Goal: Task Accomplishment & Management: Use online tool/utility

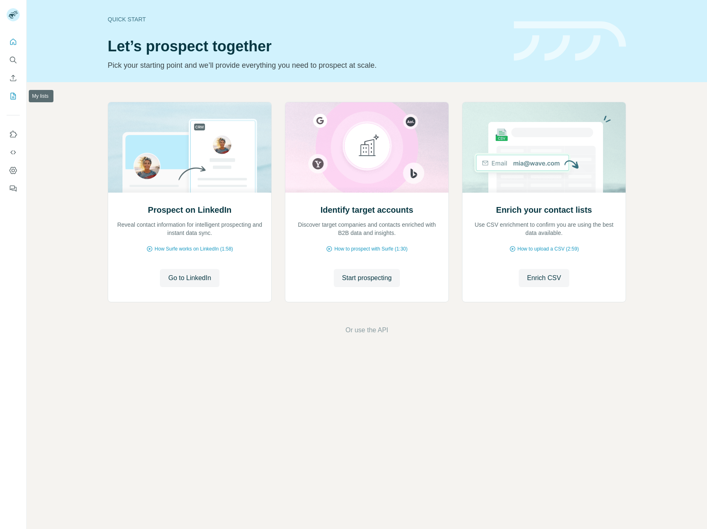
click at [14, 90] on button "My lists" at bounding box center [13, 96] width 13 height 15
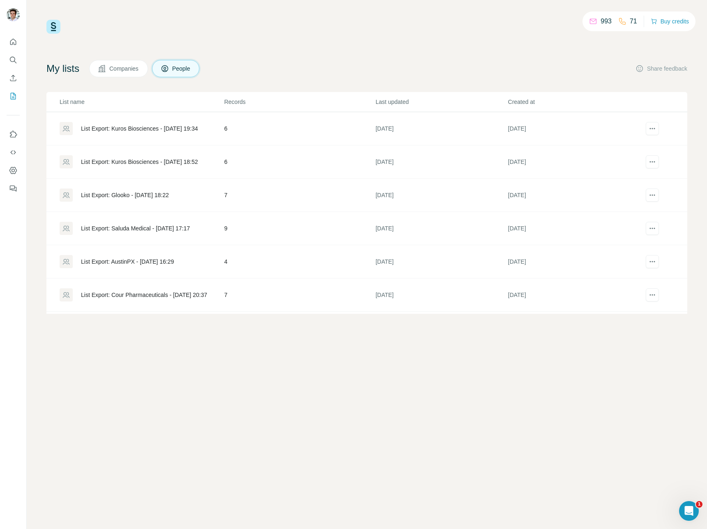
click at [174, 263] on div "List Export: AustinPX - [DATE] 16:29" at bounding box center [127, 262] width 93 height 8
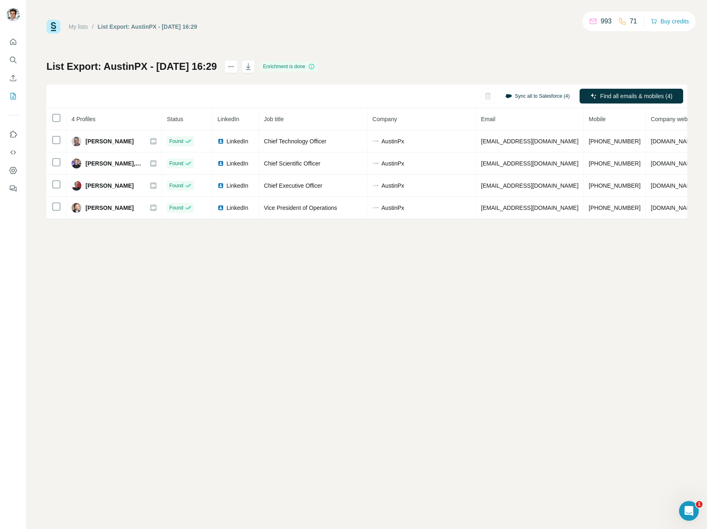
click at [550, 101] on button "Sync all to Salesforce (4)" at bounding box center [537, 96] width 76 height 12
click at [536, 163] on button "Sync all to Salesforce" at bounding box center [526, 158] width 91 height 16
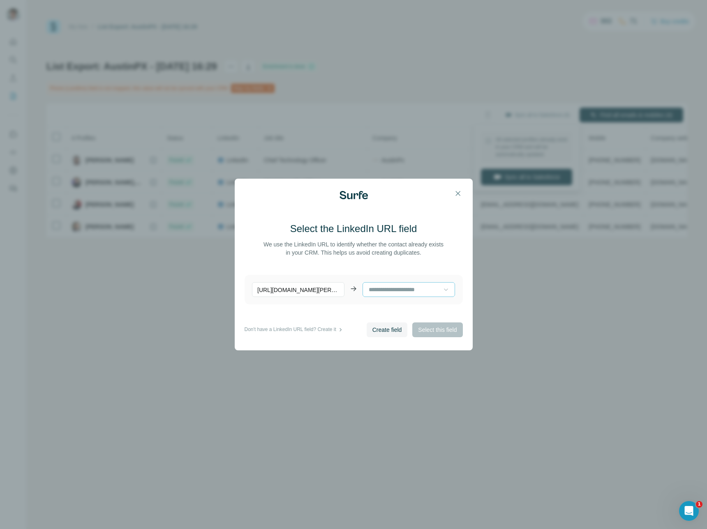
click at [442, 292] on icon at bounding box center [446, 290] width 8 height 8
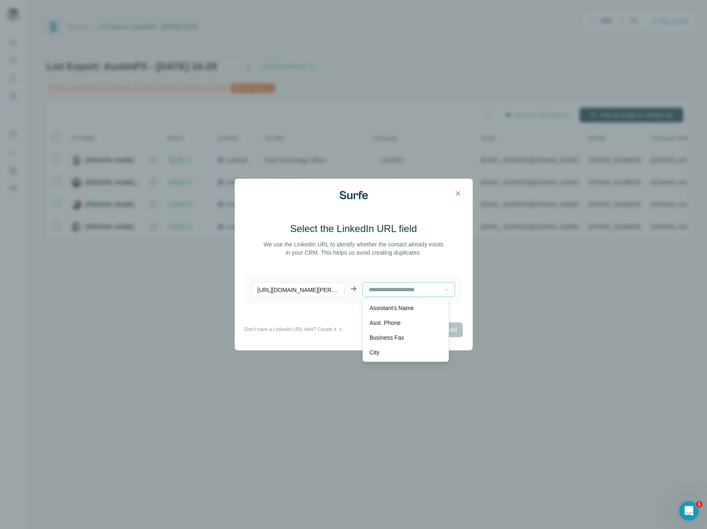
click at [444, 233] on div "Select the LinkedIn URL field We use the LinkedIn URL to identify whether the c…" at bounding box center [354, 239] width 218 height 35
click at [459, 197] on icon "button" at bounding box center [458, 193] width 8 height 8
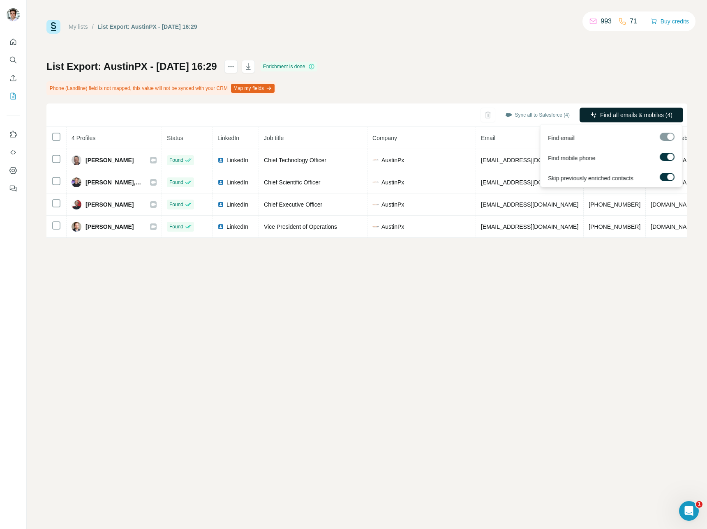
click at [621, 114] on span "Find all emails & mobiles (4)" at bounding box center [636, 115] width 72 height 8
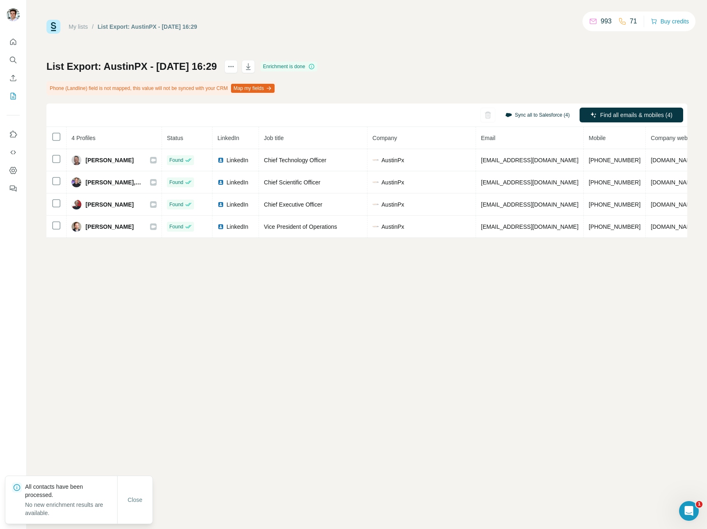
click at [532, 114] on button "Sync all to Salesforce (4)" at bounding box center [537, 115] width 76 height 12
click at [533, 180] on button "Sync all to Salesforce" at bounding box center [526, 177] width 91 height 16
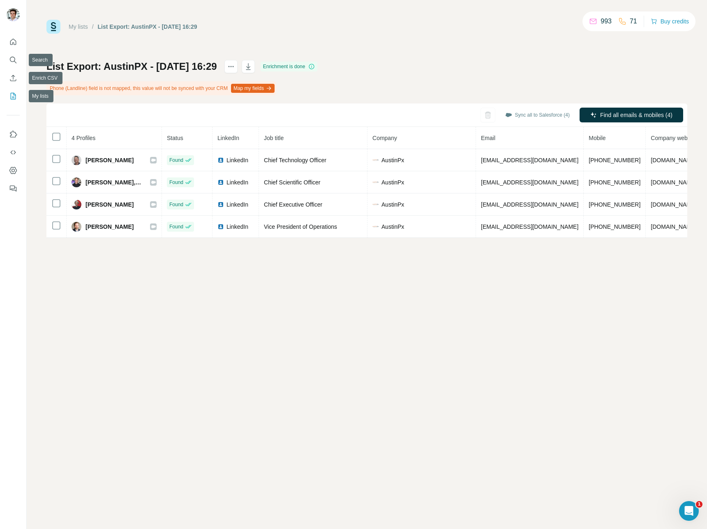
click at [12, 97] on icon "My lists" at bounding box center [13, 96] width 8 height 8
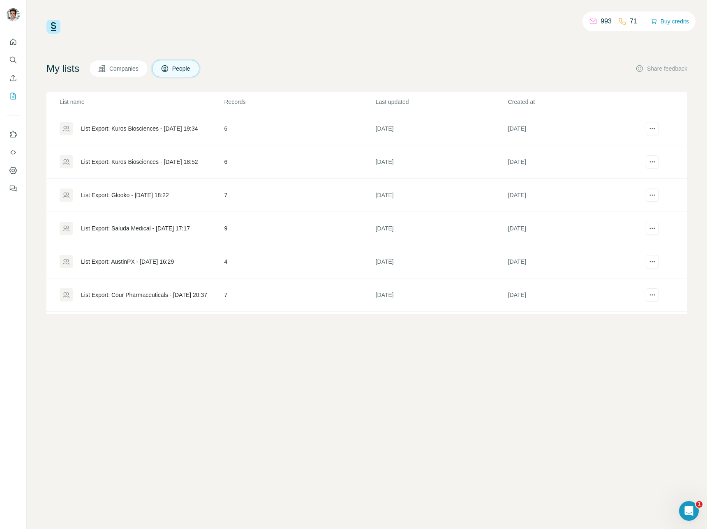
click at [159, 287] on td "List Export: Cour Pharmaceuticals - [DATE] 20:37" at bounding box center [134, 295] width 177 height 33
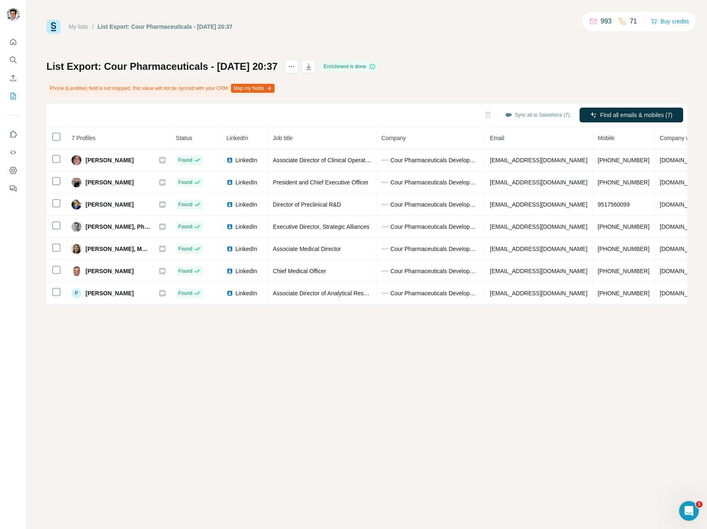
click at [527, 108] on div "Sync all to Salesforce (7)" at bounding box center [537, 115] width 76 height 15
click at [515, 182] on button "Sync all to Salesforce" at bounding box center [526, 177] width 91 height 16
click at [14, 96] on icon "My lists" at bounding box center [13, 96] width 8 height 8
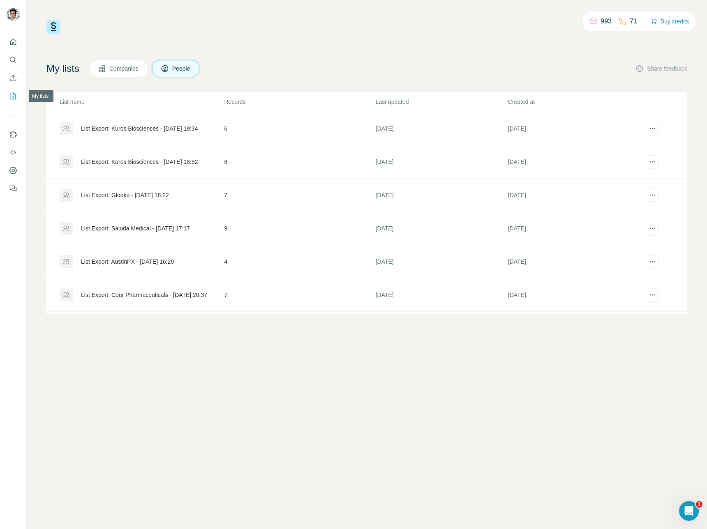
click at [14, 93] on icon "My lists" at bounding box center [13, 96] width 5 height 7
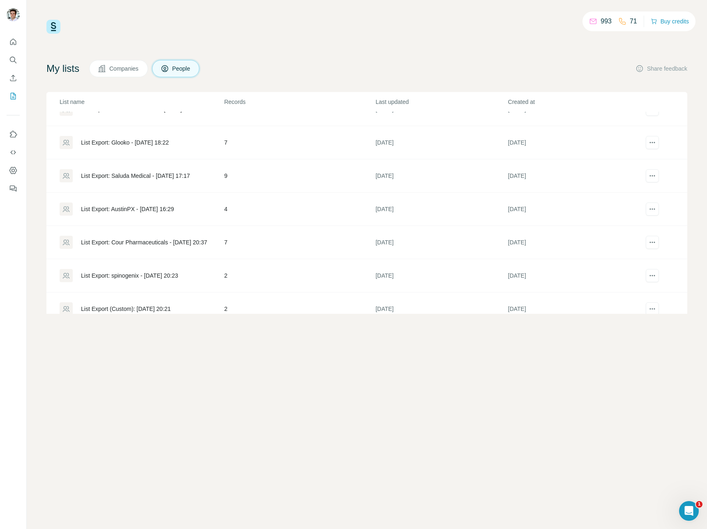
scroll to position [53, 0]
click at [159, 275] on div "List Export: spinogenix - [DATE] 20:23" at bounding box center [129, 275] width 97 height 8
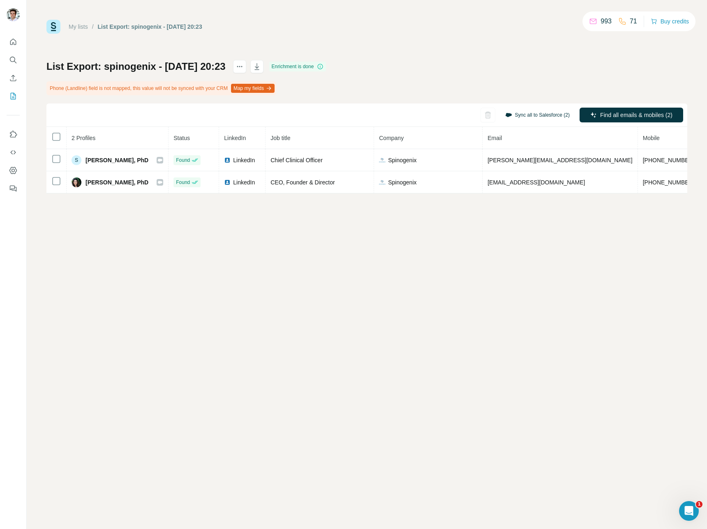
click at [527, 115] on button "Sync all to Salesforce (2)" at bounding box center [537, 115] width 76 height 12
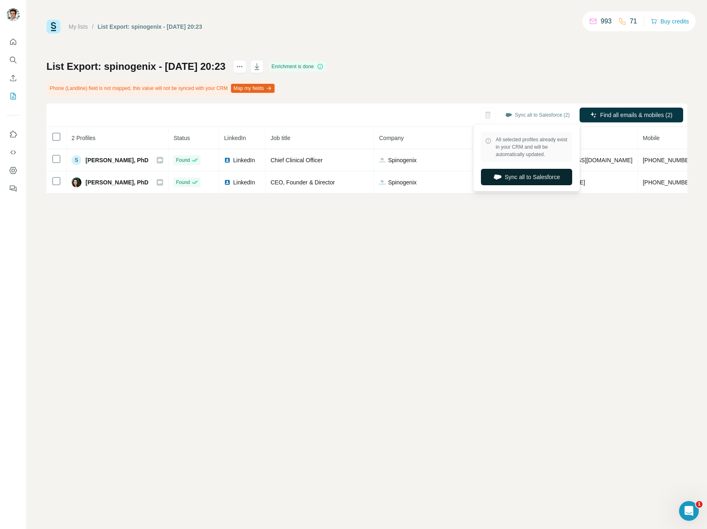
click at [515, 178] on button "Sync all to Salesforce" at bounding box center [526, 177] width 91 height 16
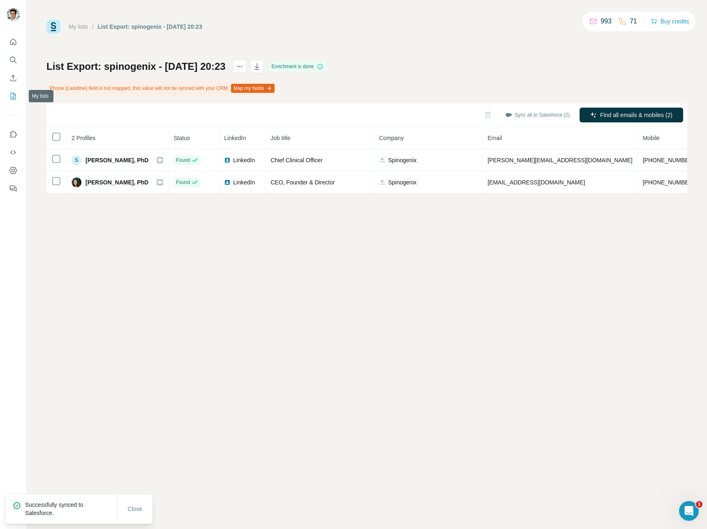
click at [11, 99] on icon "My lists" at bounding box center [13, 96] width 5 height 7
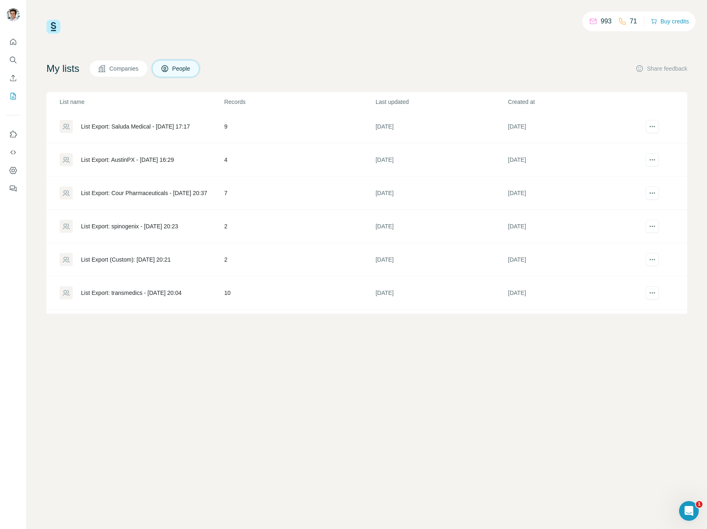
scroll to position [102, 0]
click at [158, 258] on div "List Export (Custom): [DATE] 20:21" at bounding box center [126, 259] width 90 height 8
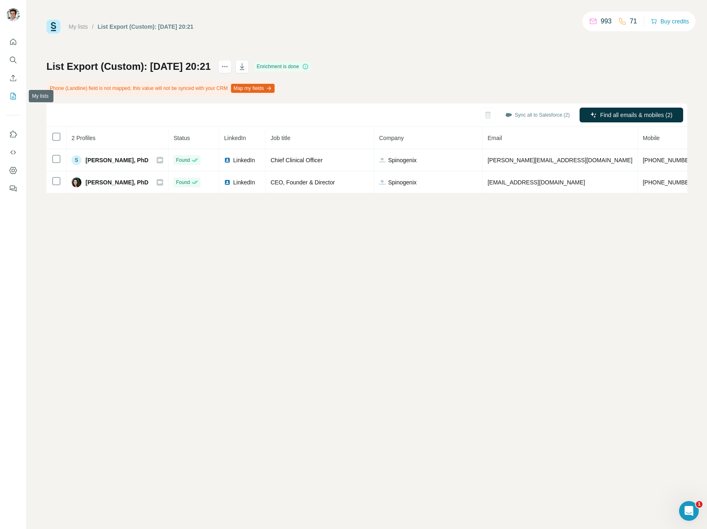
click at [9, 94] on icon "My lists" at bounding box center [13, 96] width 8 height 8
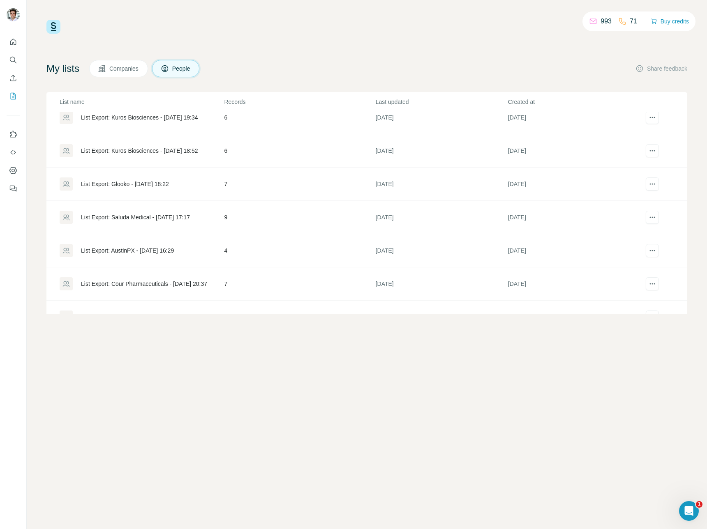
scroll to position [131, 0]
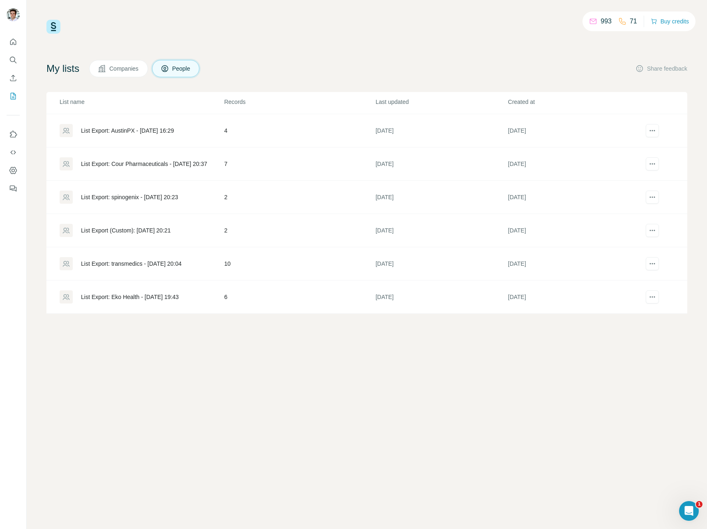
click at [173, 263] on div "List Export: transmedics - [DATE] 20:04" at bounding box center [131, 264] width 101 height 8
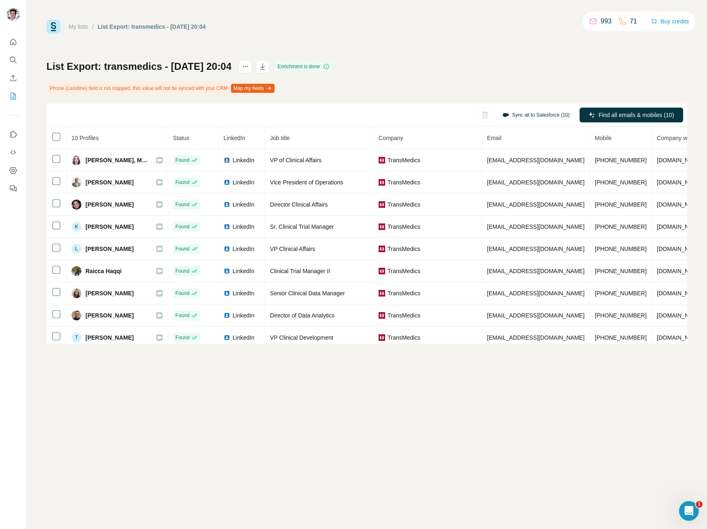
click at [558, 112] on button "Sync all to Salesforce (10)" at bounding box center [535, 115] width 79 height 12
click at [534, 176] on button "Sync all to Salesforce" at bounding box center [526, 177] width 91 height 16
